Goal: Task Accomplishment & Management: Manage account settings

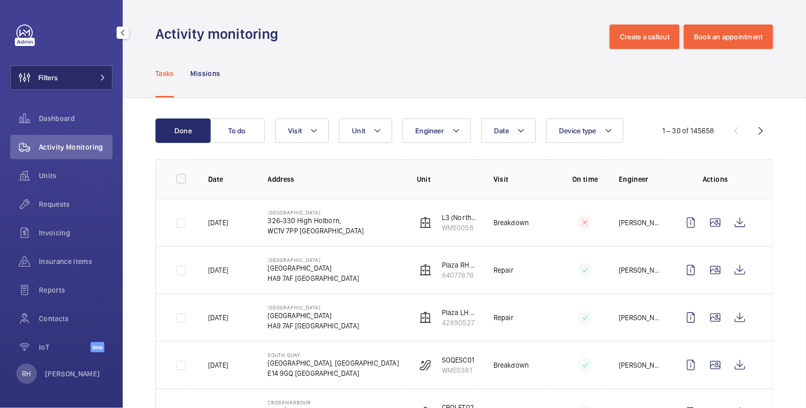
click at [62, 77] on button "Filters" at bounding box center [61, 77] width 102 height 25
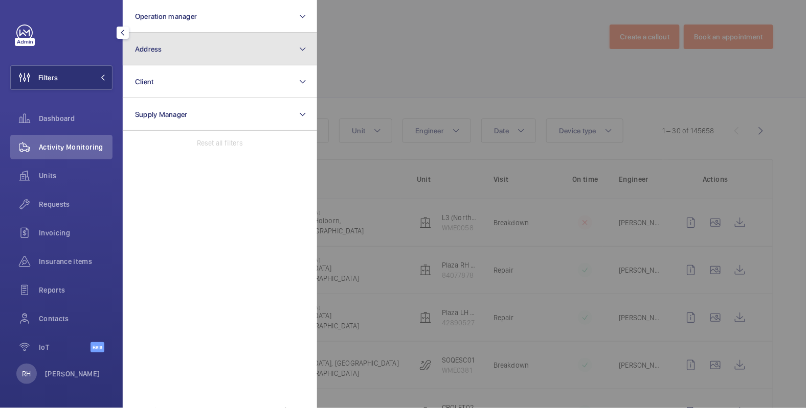
click at [163, 63] on button "Address" at bounding box center [220, 49] width 194 height 33
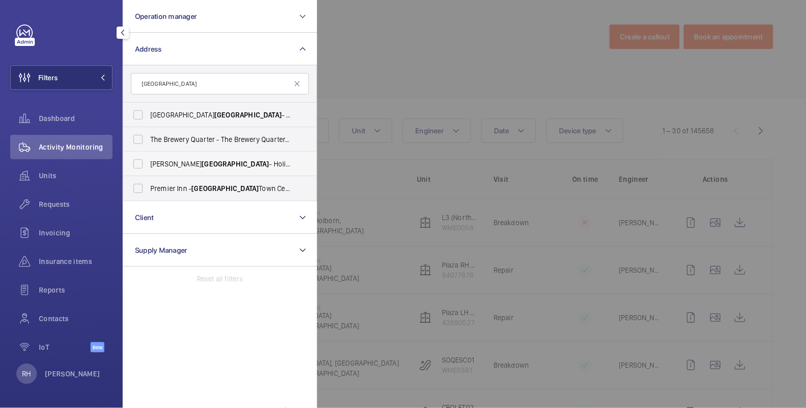
type input "cheltenham"
click at [229, 165] on span "HIX Cheltenham - Holiday Inn Express Cheltenham Town Centre, an IHG Hotel, CHEL…" at bounding box center [220, 164] width 141 height 10
click at [148, 165] on input "HIX Cheltenham - Holiday Inn Express Cheltenham Town Centre, an IHG Hotel, CHEL…" at bounding box center [138, 164] width 20 height 20
checkbox input "true"
click at [394, 47] on div at bounding box center [720, 204] width 806 height 408
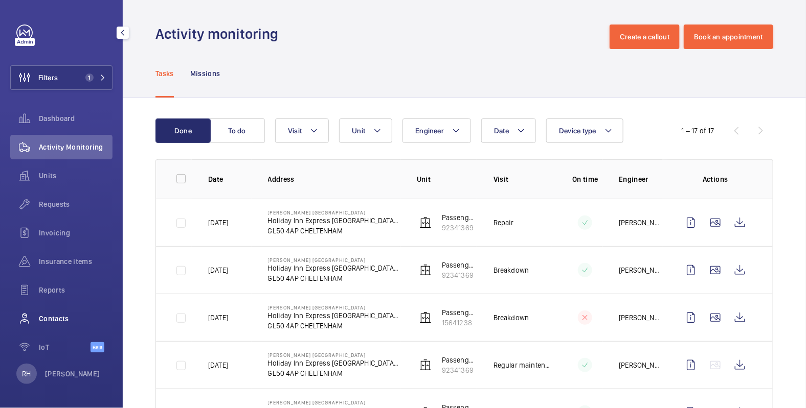
click at [64, 322] on span "Contacts" at bounding box center [76, 319] width 74 height 10
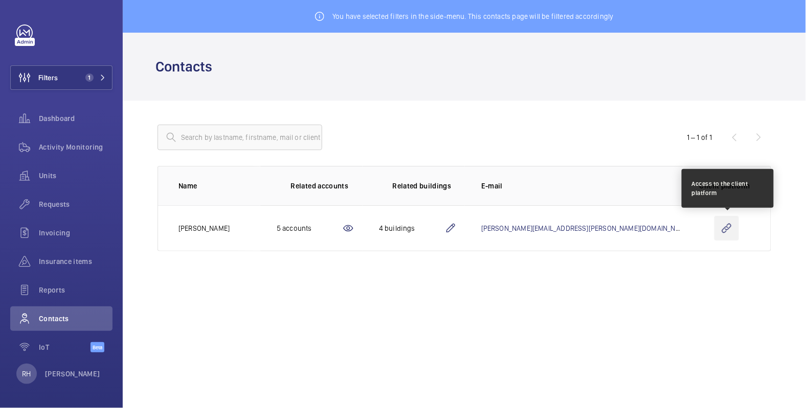
click at [727, 231] on wm-front-icon-button at bounding box center [726, 228] width 25 height 25
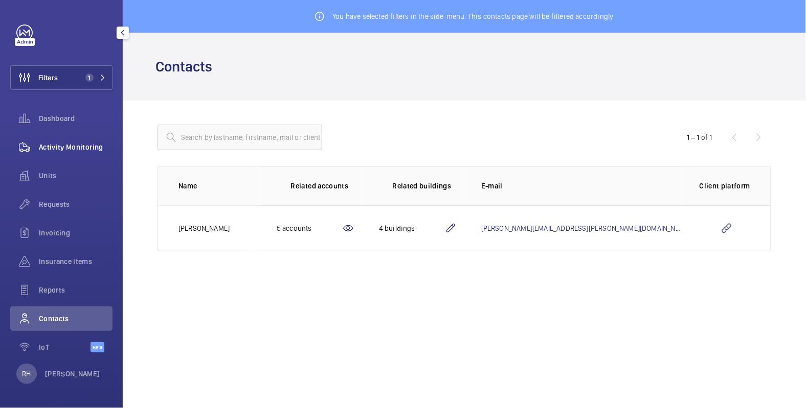
click at [66, 148] on span "Activity Monitoring" at bounding box center [76, 147] width 74 height 10
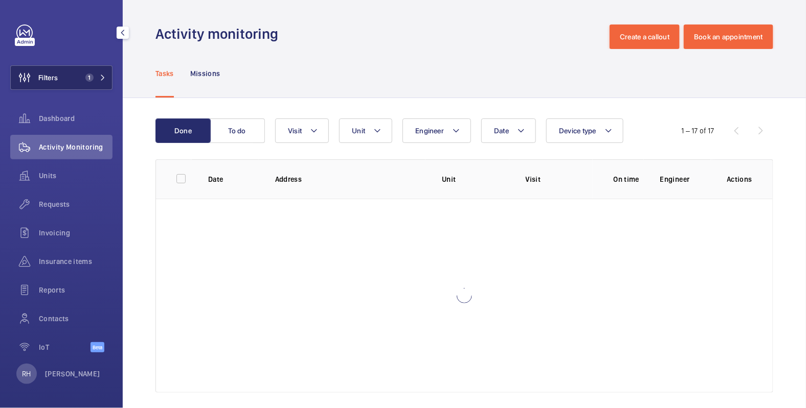
click at [64, 81] on button "Filters 1" at bounding box center [61, 77] width 102 height 25
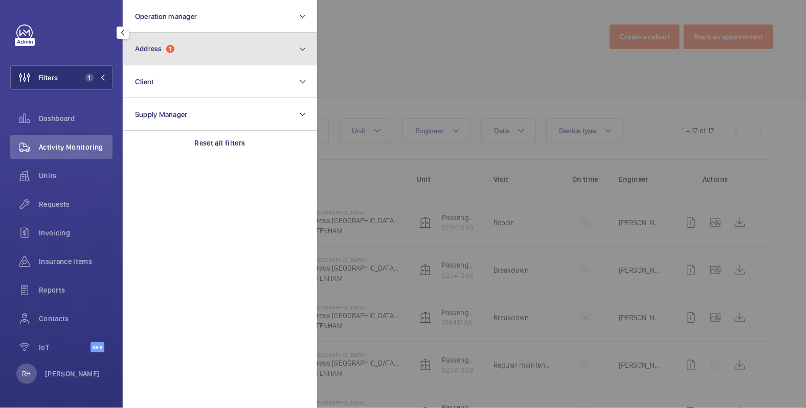
click at [179, 48] on button "Address 1" at bounding box center [220, 49] width 194 height 33
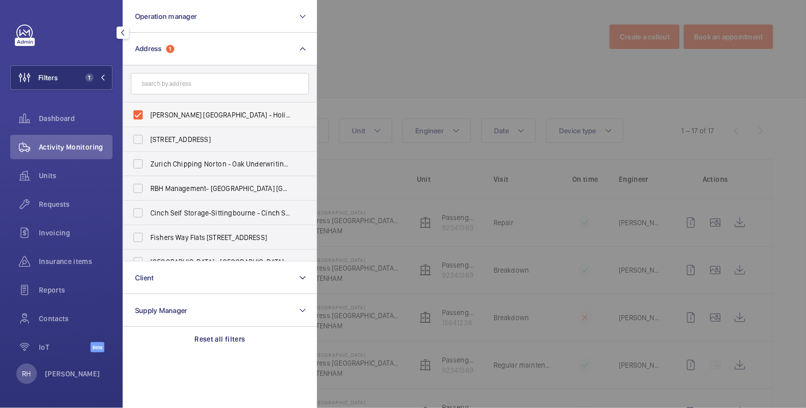
click at [165, 116] on span "HIX Cheltenham - Holiday Inn Express Cheltenham Town Centre, an IHG Hotel, CHEL…" at bounding box center [220, 115] width 141 height 10
click at [148, 116] on input "HIX Cheltenham - Holiday Inn Express Cheltenham Town Centre, an IHG Hotel, CHEL…" at bounding box center [138, 115] width 20 height 20
checkbox input "false"
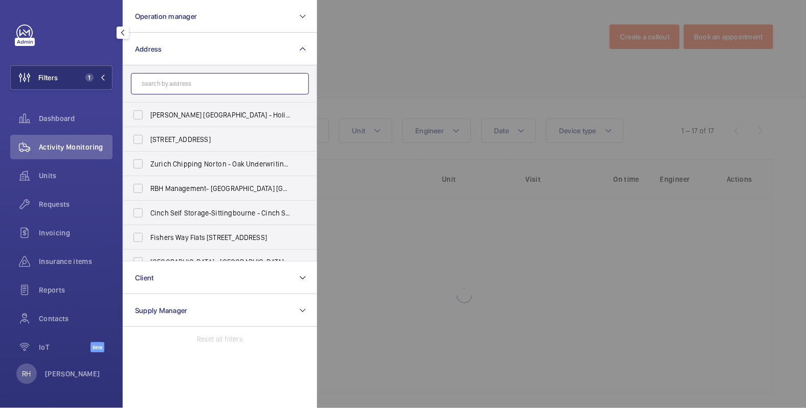
click at [176, 87] on input "text" at bounding box center [220, 83] width 178 height 21
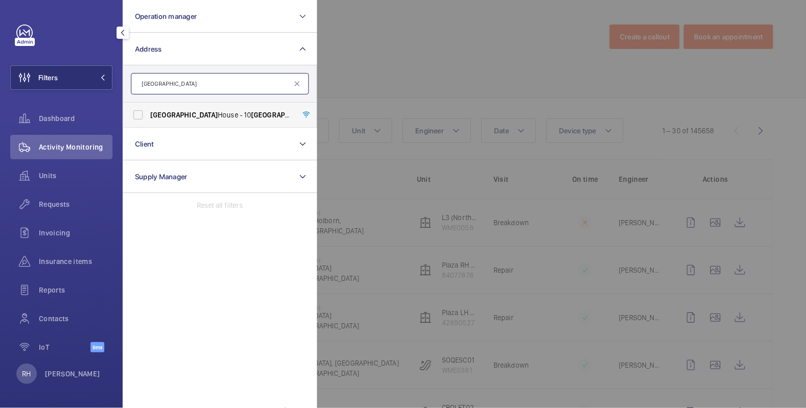
type input "northburgh"
click at [210, 119] on span "Northburgh House - 10 Northburgh St, LONDON EC1V 0AT" at bounding box center [220, 115] width 141 height 10
click at [148, 119] on input "Northburgh House - 10 Northburgh St, LONDON EC1V 0AT" at bounding box center [138, 115] width 20 height 20
checkbox input "true"
click at [407, 37] on div at bounding box center [720, 204] width 806 height 408
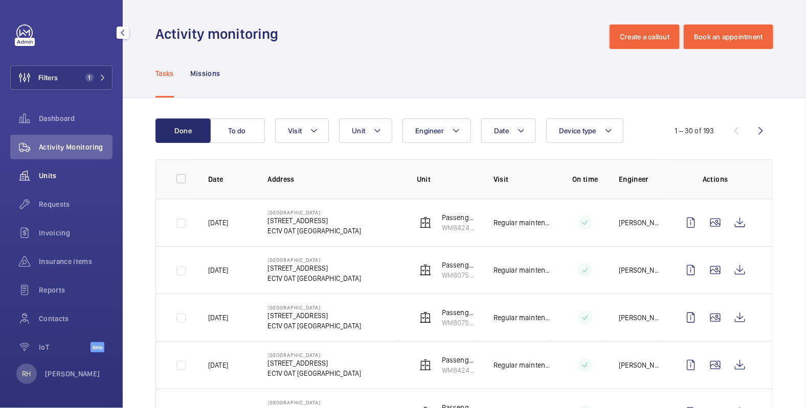
click at [50, 180] on div "Units" at bounding box center [61, 176] width 102 height 25
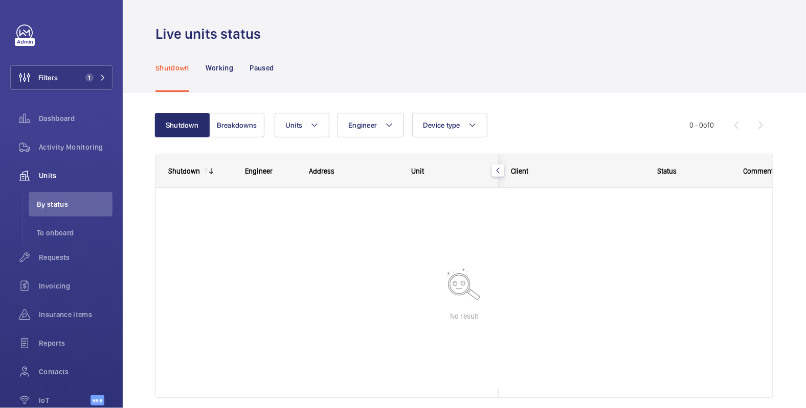
click at [274, 65] on div "Shutdown Working Paused" at bounding box center [464, 67] width 618 height 49
click at [217, 69] on p "Working" at bounding box center [220, 68] width 28 height 10
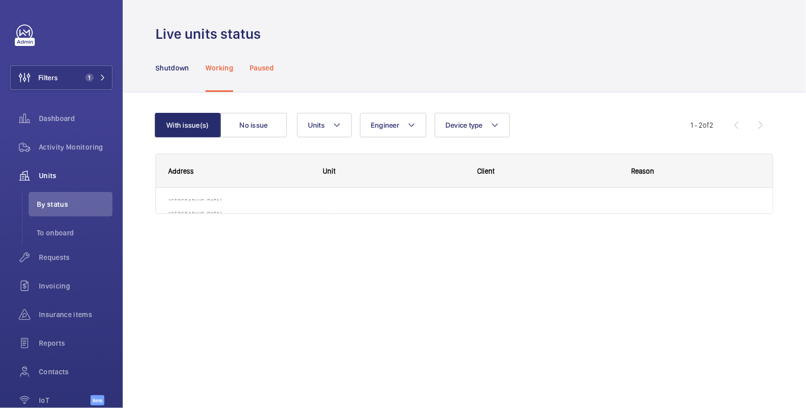
click at [259, 66] on p "Paused" at bounding box center [261, 68] width 24 height 10
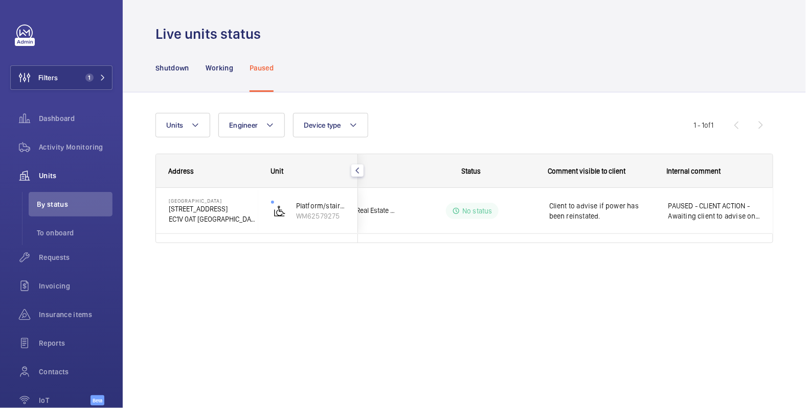
scroll to position [0, 55]
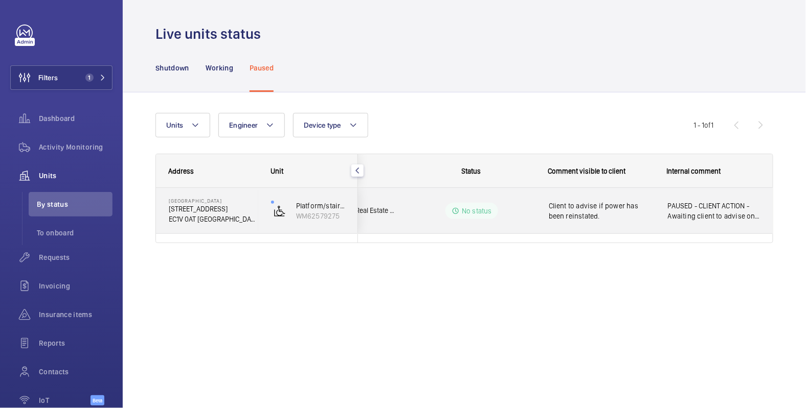
click at [744, 223] on div "PAUSED - CLIENT ACTION - Awaiting client to advise on incoming power." at bounding box center [714, 211] width 118 height 44
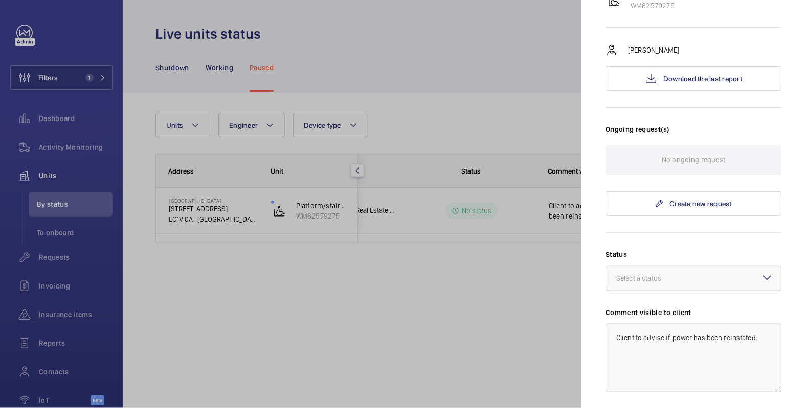
scroll to position [288, 0]
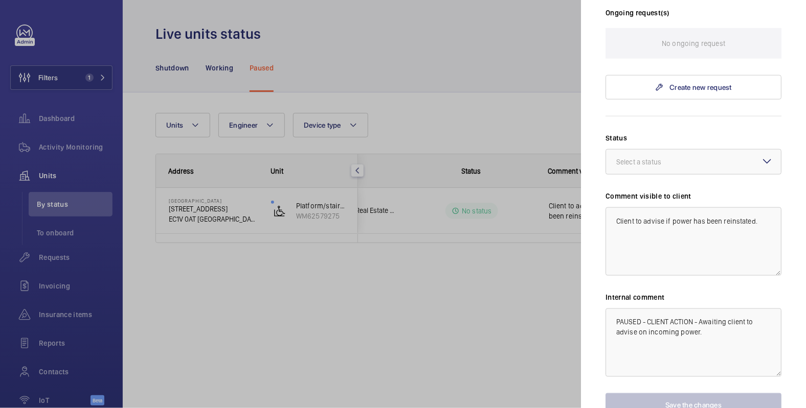
click at [506, 297] on div at bounding box center [403, 204] width 806 height 408
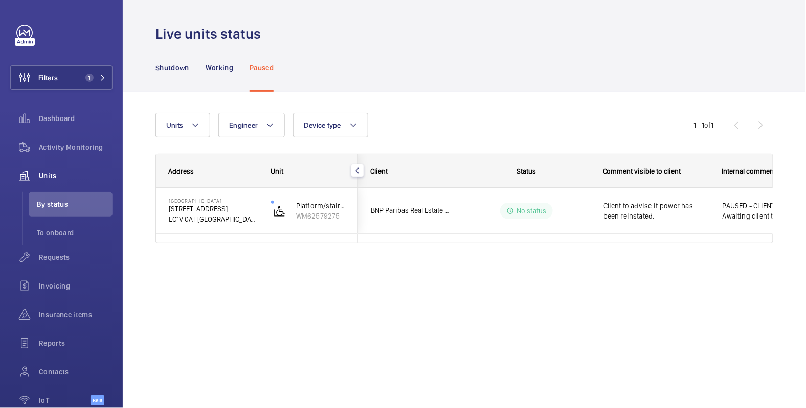
scroll to position [0, 55]
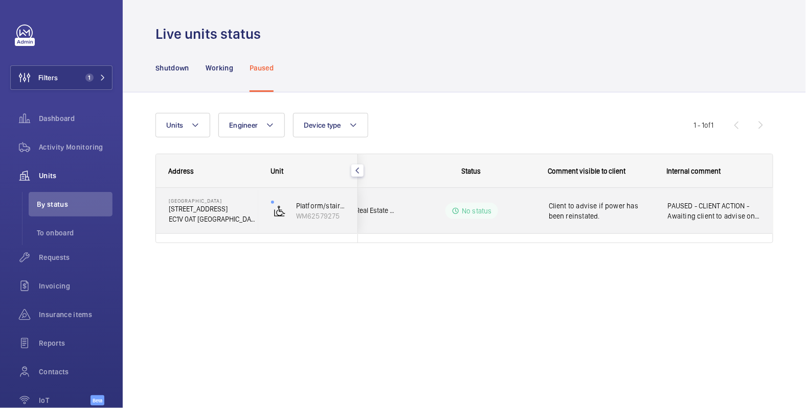
click at [635, 217] on span "Client to advise if power has been reinstated." at bounding box center [602, 211] width 106 height 20
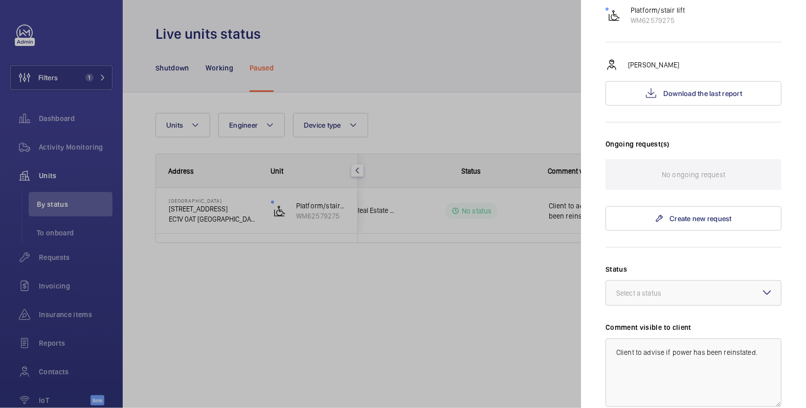
scroll to position [1, 0]
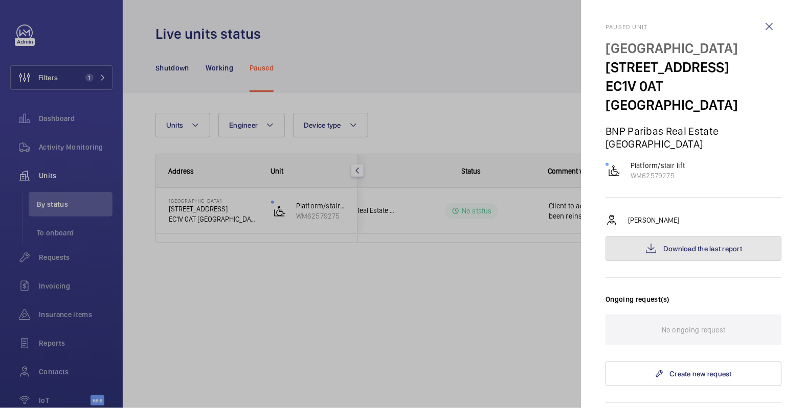
click at [703, 245] on span "Download the last report" at bounding box center [702, 249] width 79 height 8
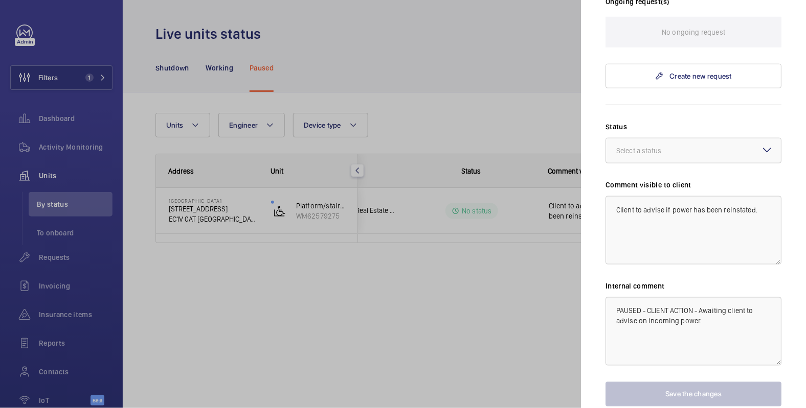
scroll to position [298, 0]
click at [92, 132] on div at bounding box center [403, 204] width 806 height 408
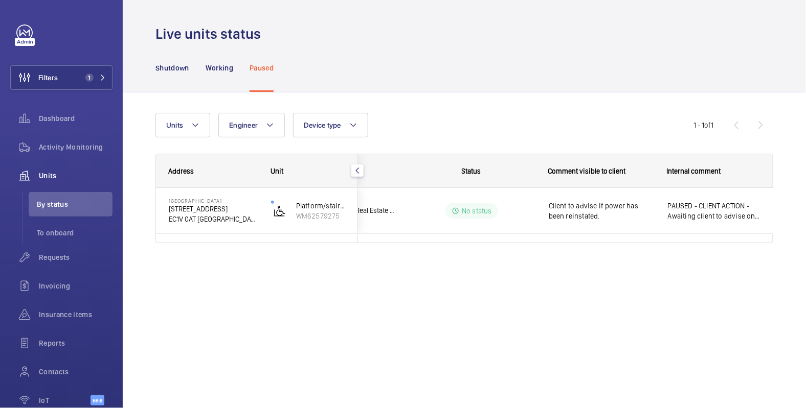
scroll to position [0, 0]
click at [73, 154] on div at bounding box center [403, 204] width 806 height 408
click at [76, 151] on span "Activity Monitoring" at bounding box center [76, 147] width 74 height 10
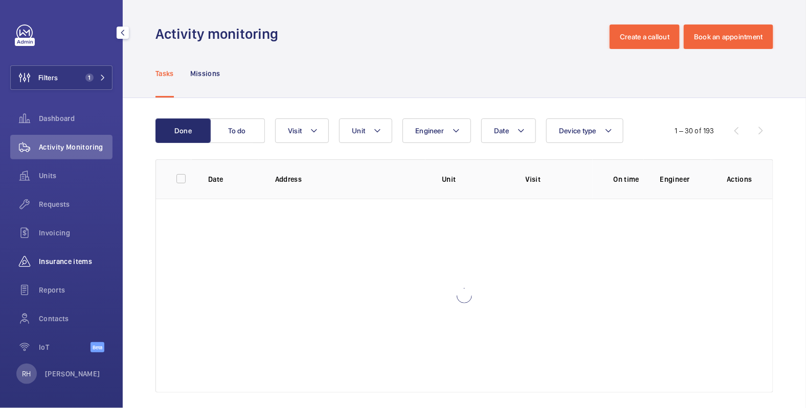
click at [67, 262] on span "Insurance items" at bounding box center [76, 262] width 74 height 10
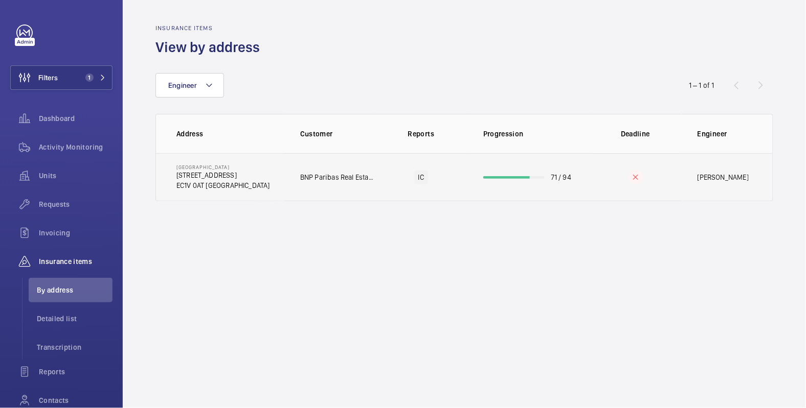
click at [550, 186] on td "71 / 94" at bounding box center [528, 177] width 123 height 48
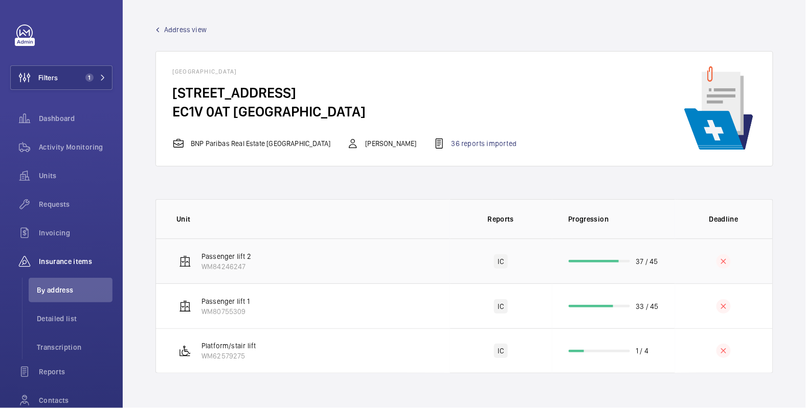
click at [671, 272] on td "37 / 45" at bounding box center [613, 261] width 123 height 45
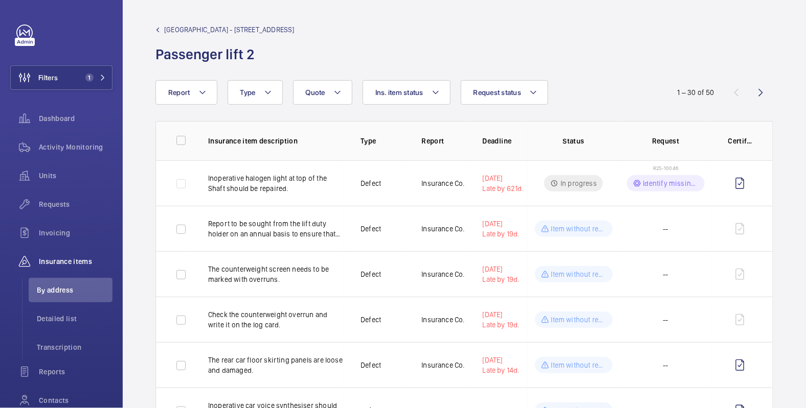
click at [173, 32] on span "Northburgh House - 10 Northburgh St" at bounding box center [229, 30] width 130 height 10
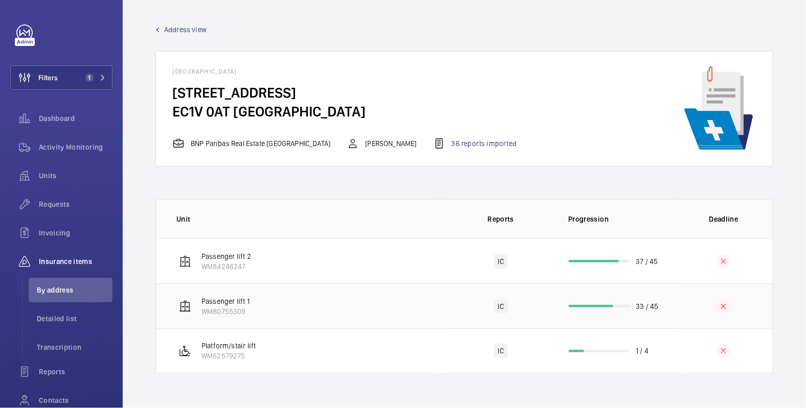
click at [667, 306] on td "33 / 45" at bounding box center [613, 306] width 123 height 45
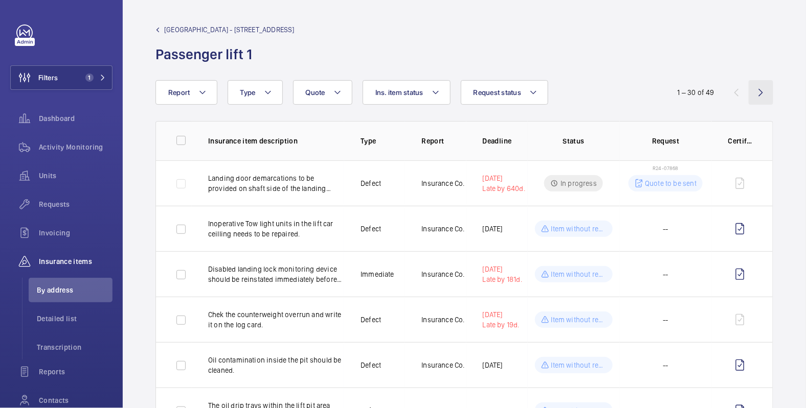
click at [749, 96] on wm-front-icon-button at bounding box center [760, 92] width 25 height 25
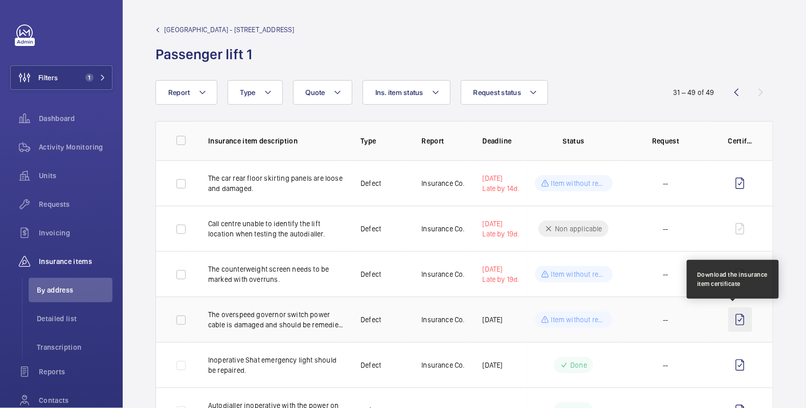
click at [732, 319] on wm-front-icon-button at bounding box center [740, 320] width 24 height 25
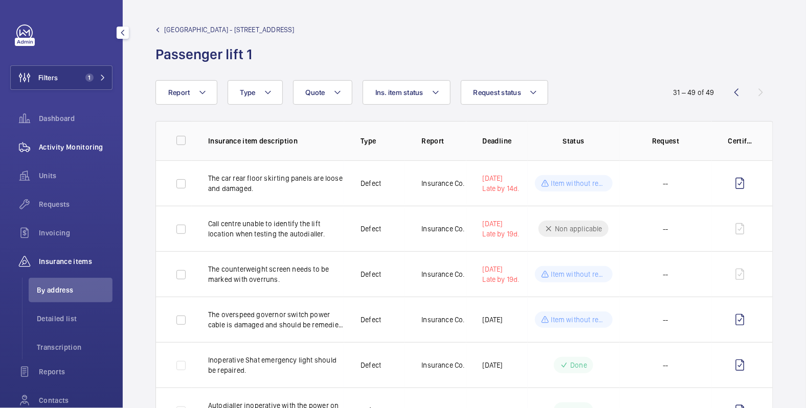
click at [73, 139] on div "Activity Monitoring" at bounding box center [61, 147] width 102 height 25
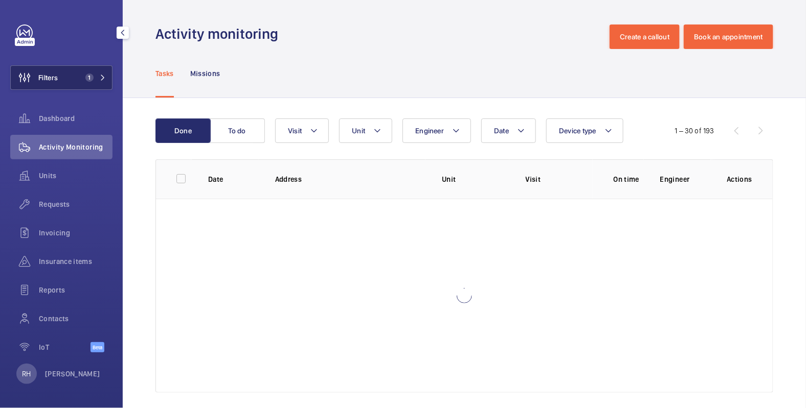
click at [77, 69] on button "Filters 1" at bounding box center [61, 77] width 102 height 25
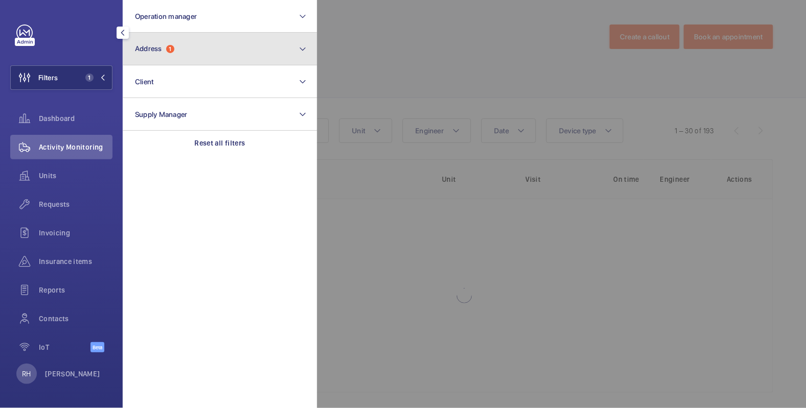
click at [194, 54] on button "Address 1" at bounding box center [220, 49] width 194 height 33
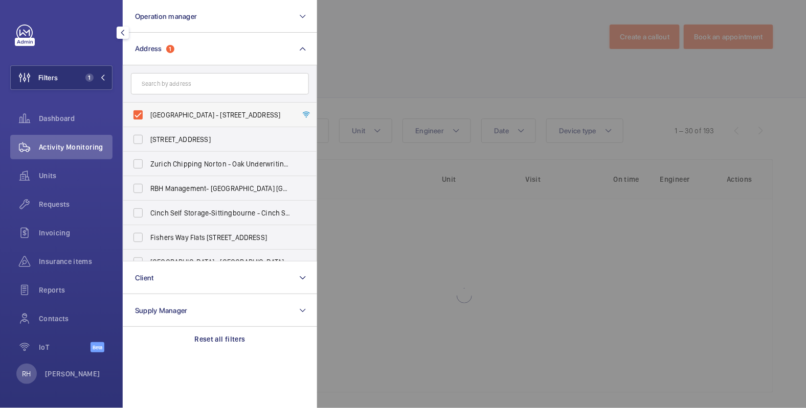
click at [159, 116] on span "Northburgh House - 10 Northburgh St, LONDON EC1V 0AT" at bounding box center [220, 115] width 141 height 10
click at [148, 116] on input "Northburgh House - 10 Northburgh St, LONDON EC1V 0AT" at bounding box center [138, 115] width 20 height 20
checkbox input "false"
drag, startPoint x: 376, startPoint y: 58, endPoint x: 366, endPoint y: 53, distance: 10.7
click at [376, 58] on div at bounding box center [720, 204] width 806 height 408
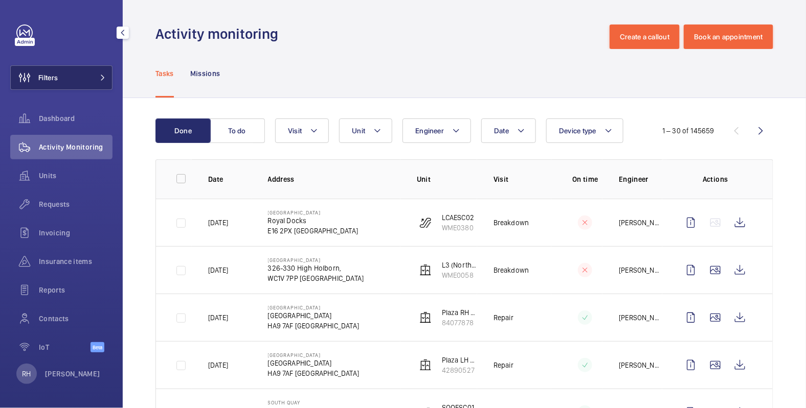
click at [83, 77] on button "Filters" at bounding box center [61, 77] width 102 height 25
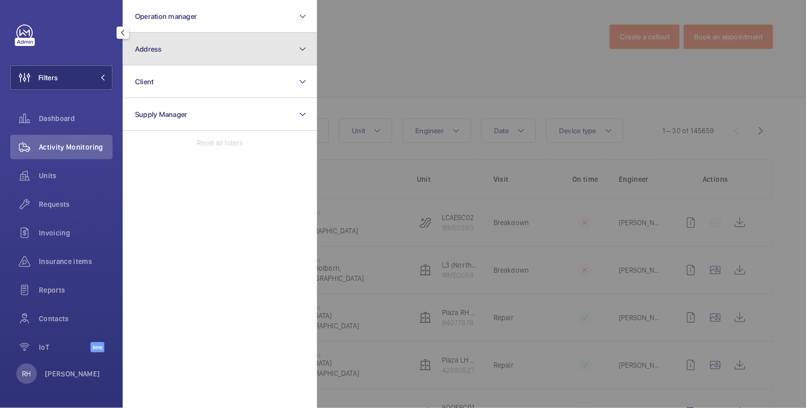
click at [150, 50] on span "Address" at bounding box center [148, 49] width 27 height 8
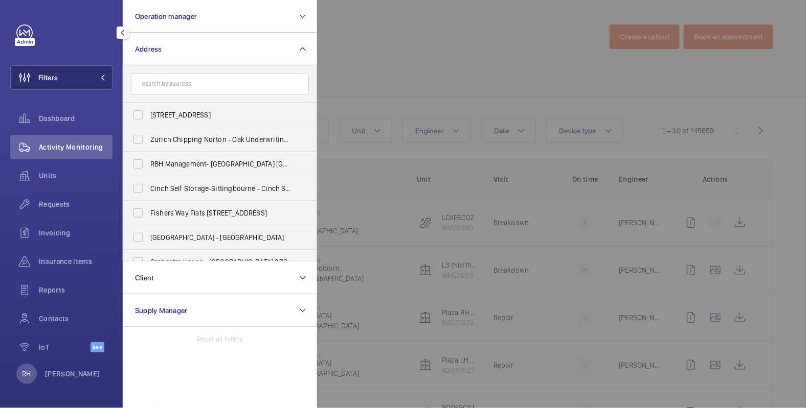
click at [427, 52] on div at bounding box center [720, 204] width 806 height 408
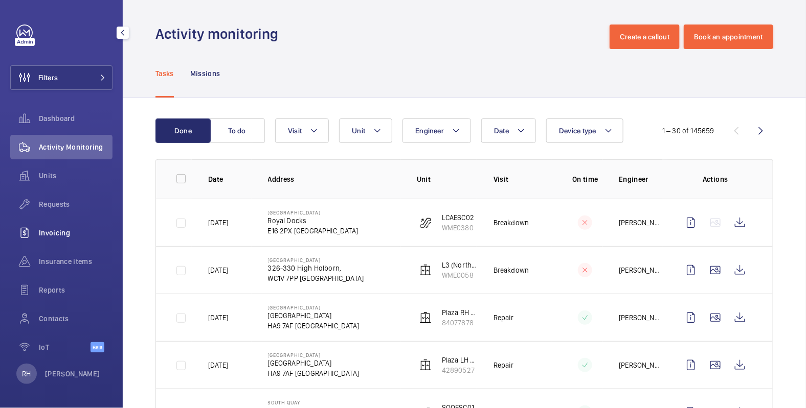
click at [52, 231] on span "Invoicing" at bounding box center [76, 233] width 74 height 10
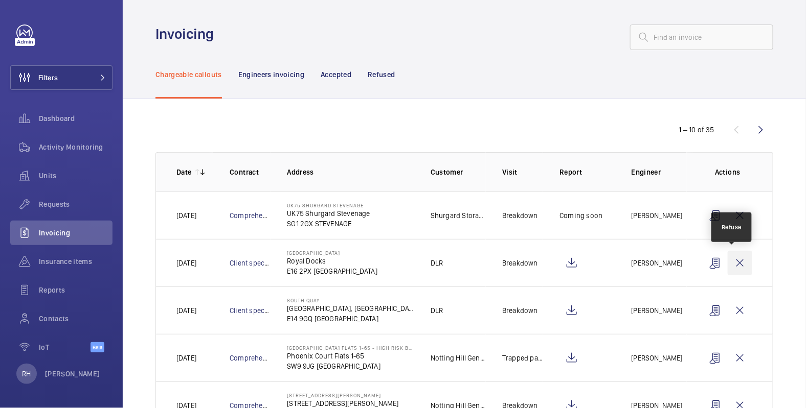
click at [736, 266] on wm-front-icon-button at bounding box center [740, 263] width 25 height 25
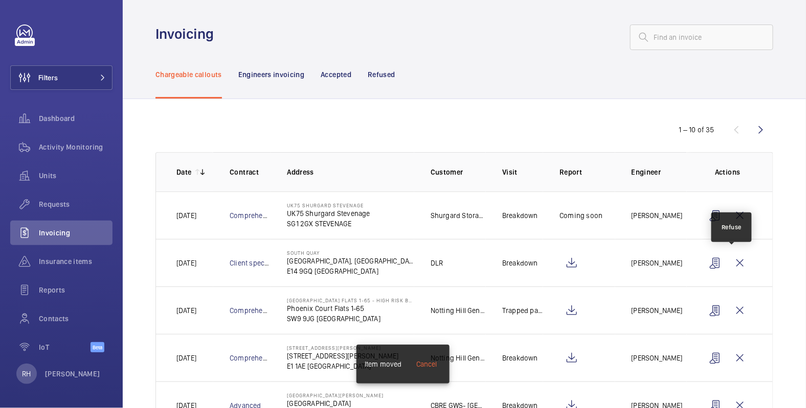
click at [736, 266] on wm-front-icon-button at bounding box center [740, 263] width 25 height 25
click at [736, 265] on wm-front-icon-button at bounding box center [740, 263] width 25 height 25
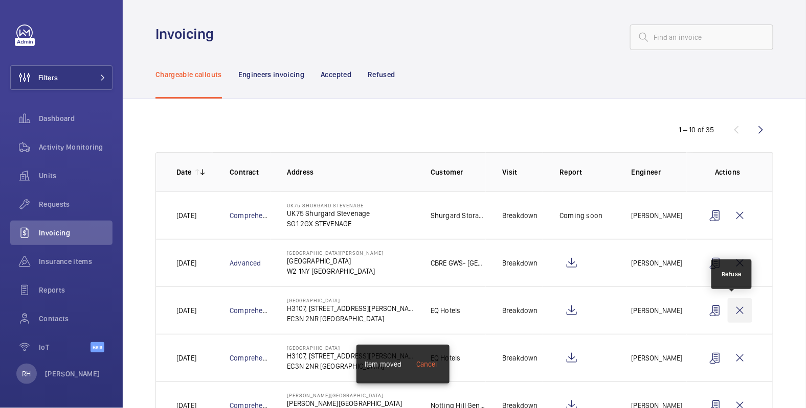
click at [734, 308] on wm-front-icon-button at bounding box center [740, 311] width 25 height 25
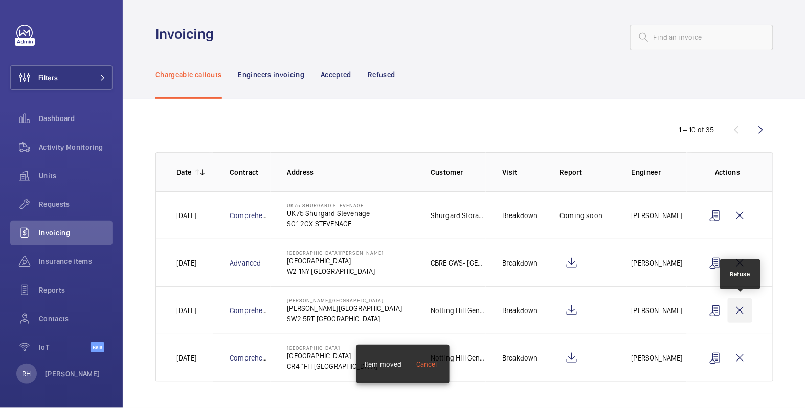
click at [741, 308] on wm-front-icon-button at bounding box center [740, 311] width 25 height 25
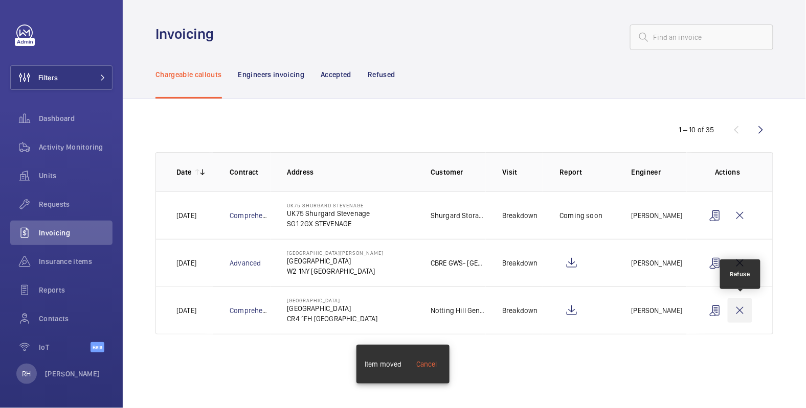
click at [742, 308] on wm-front-icon-button at bounding box center [740, 311] width 25 height 25
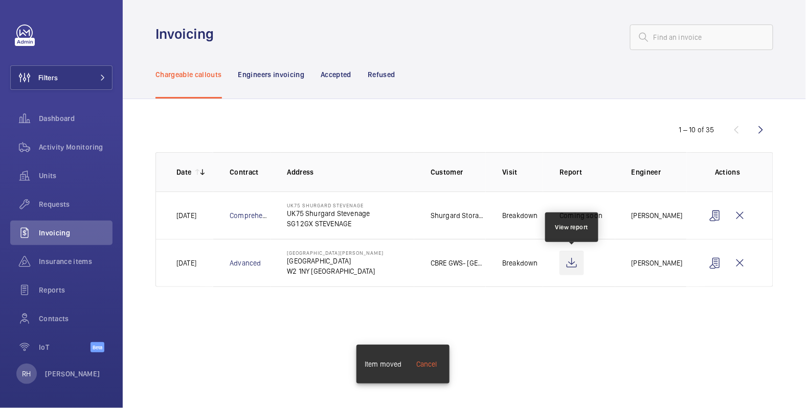
click at [574, 263] on wm-front-icon-button at bounding box center [571, 263] width 25 height 25
